Goal: Navigation & Orientation: Find specific page/section

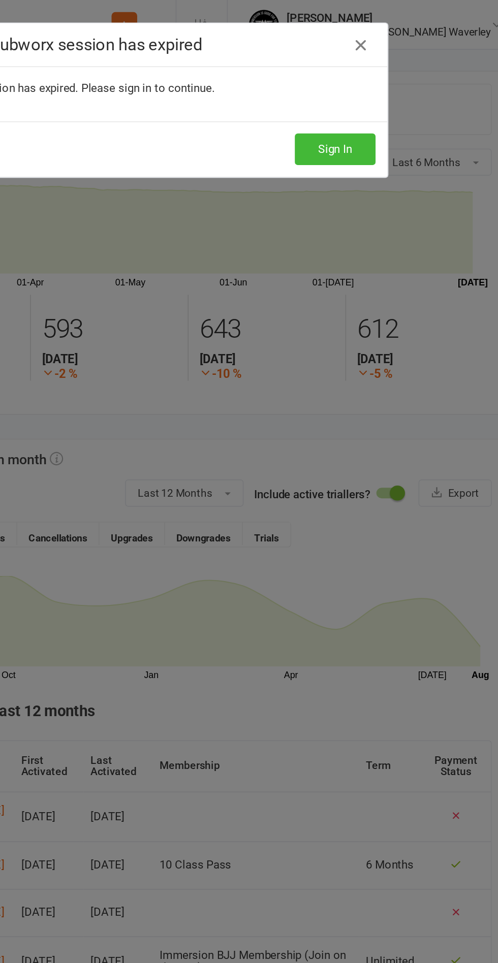
click at [386, 27] on icon at bounding box center [382, 30] width 12 height 12
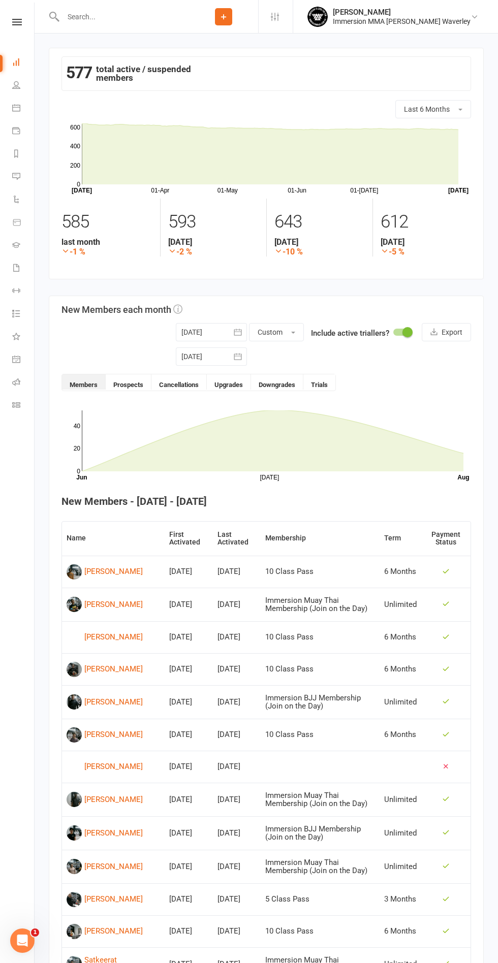
click at [14, 16] on nav "Clubworx Dashboard People Calendar Payments Reports Messages 3 Automations Prod…" at bounding box center [17, 484] width 35 height 963
click at [17, 22] on icon at bounding box center [17, 22] width 10 height 7
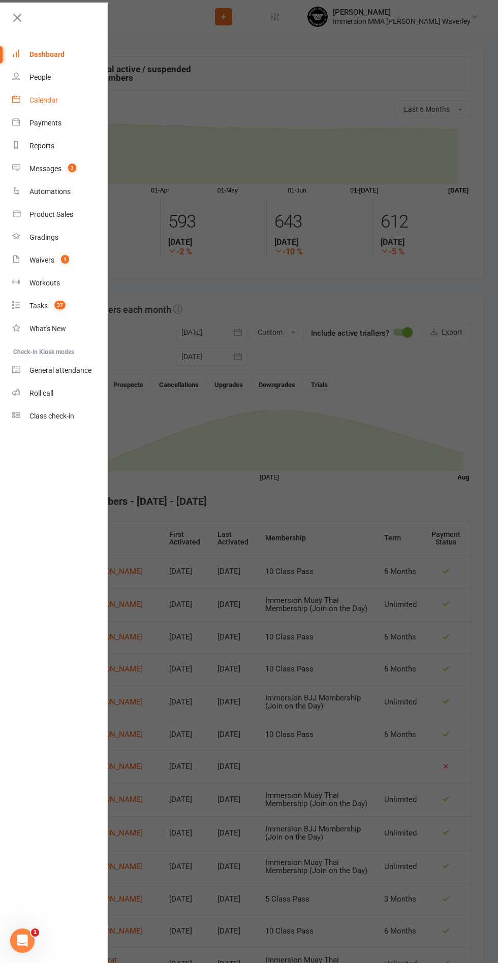
click at [54, 96] on div "Calendar" at bounding box center [43, 100] width 28 height 8
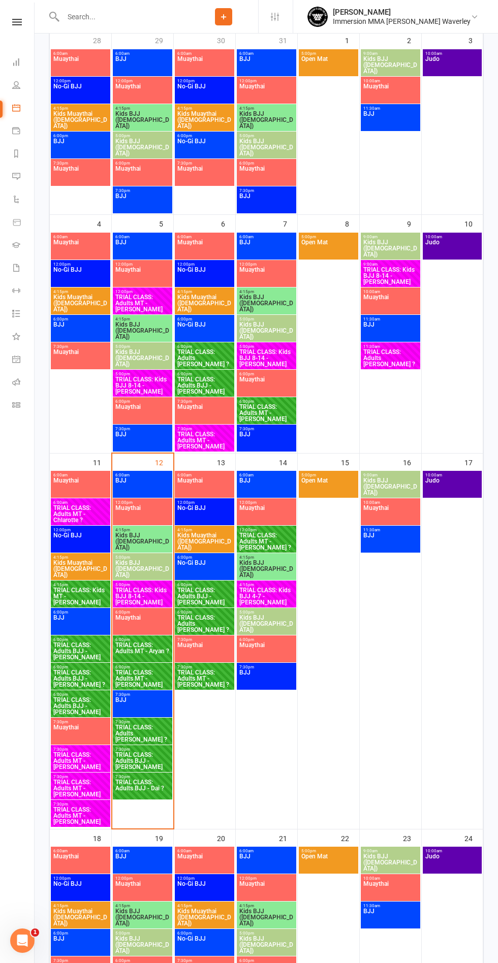
scroll to position [194, 0]
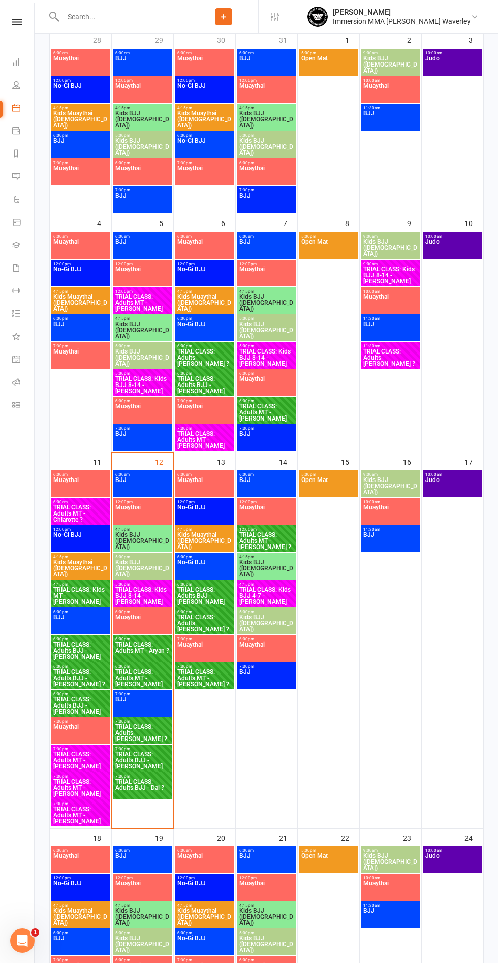
click at [146, 735] on span "TRIAL CLASS: Adults BJJ - Anna ?" at bounding box center [142, 733] width 55 height 18
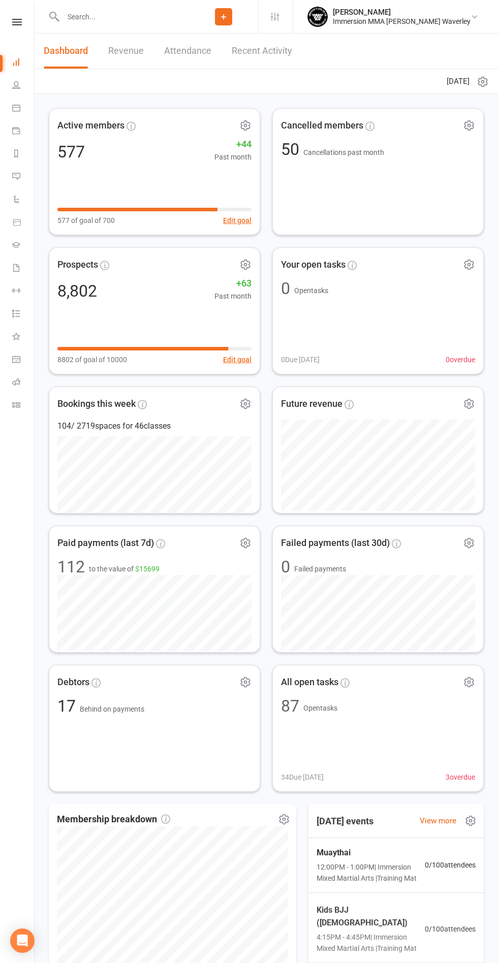
click at [17, 22] on icon at bounding box center [17, 22] width 10 height 7
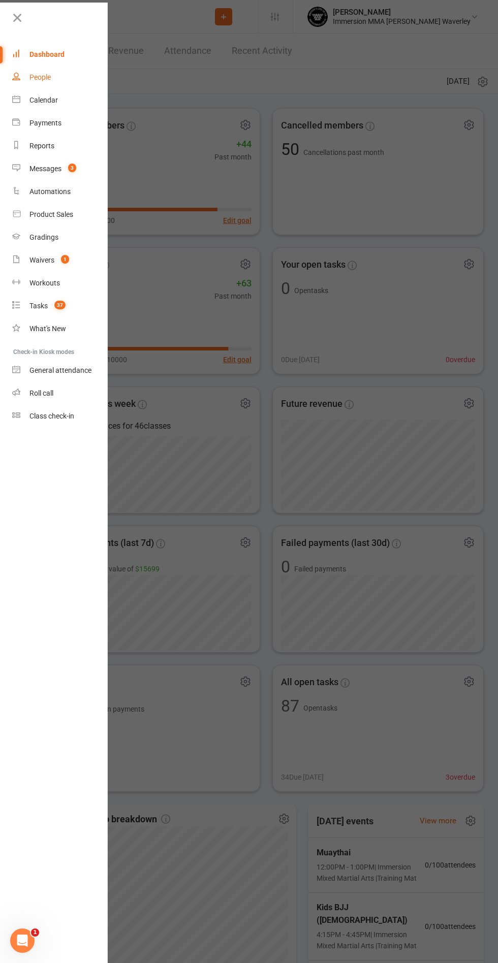
click at [37, 87] on link "People" at bounding box center [60, 77] width 96 height 23
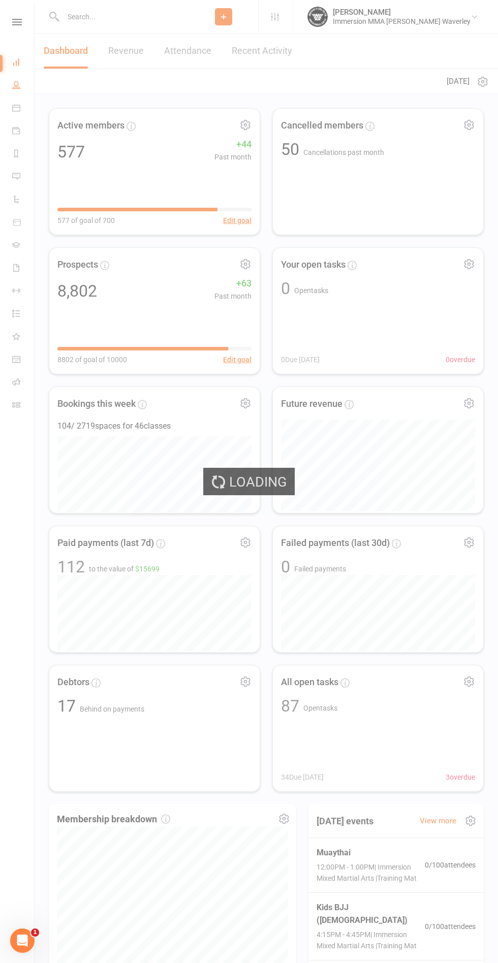
select select "100"
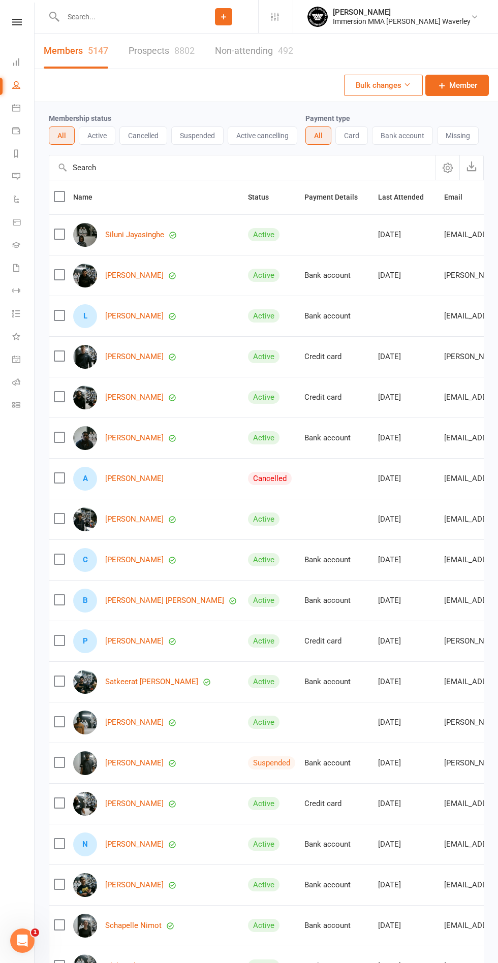
click at [16, 19] on icon at bounding box center [17, 22] width 10 height 7
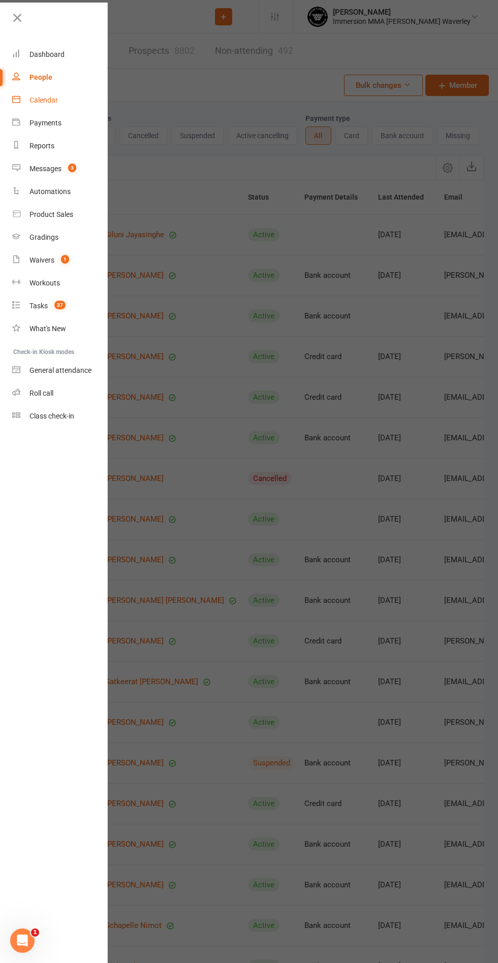
click at [40, 103] on div "Calendar" at bounding box center [43, 100] width 28 height 8
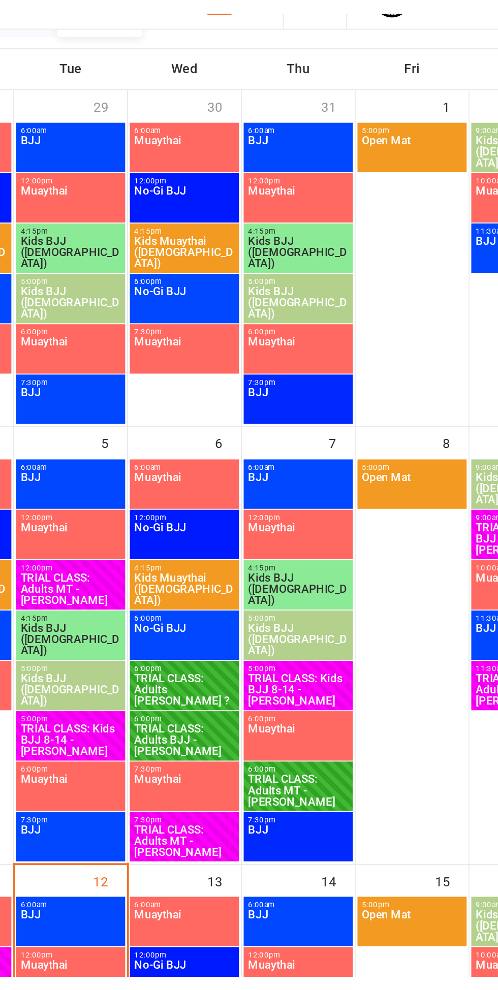
scroll to position [158, 0]
